Goal: Find specific page/section: Find specific page/section

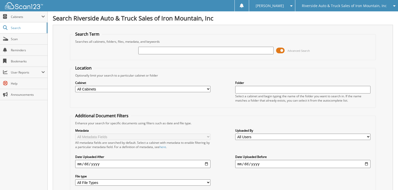
click at [366, 7] on span "Riverside Auto & Truck Sales of Iron Mountain, Inc" at bounding box center [344, 5] width 85 height 3
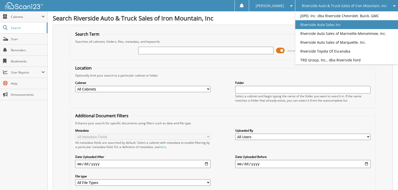
click at [346, 25] on link "Riverside Auto Sales Inc" at bounding box center [346, 24] width 103 height 9
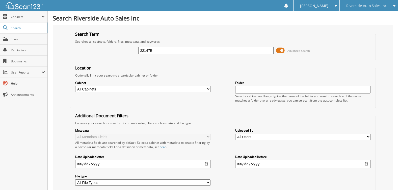
type input "22147B"
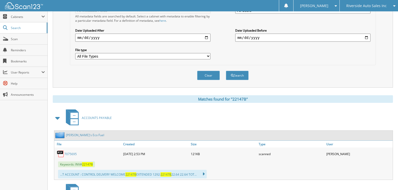
scroll to position [151, 0]
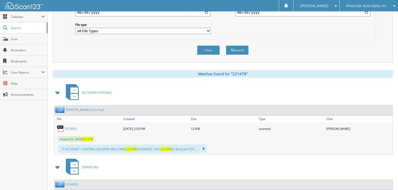
click at [56, 92] on span at bounding box center [57, 92] width 7 height 9
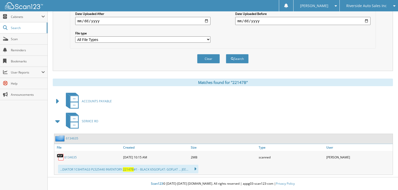
scroll to position [143, 0]
click at [57, 121] on span at bounding box center [57, 121] width 7 height 9
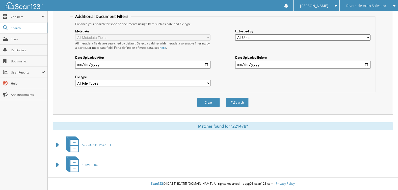
scroll to position [0, 0]
